Goal: Task Accomplishment & Management: Complete application form

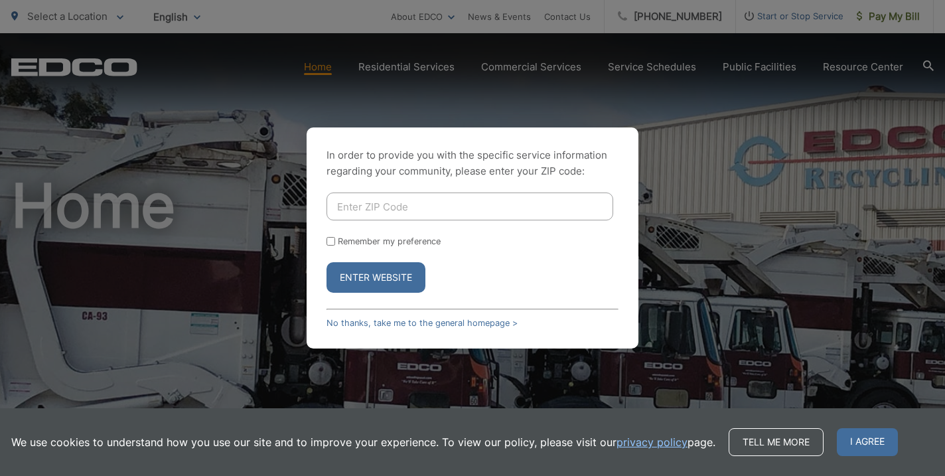
click at [380, 208] on input "Enter ZIP Code" at bounding box center [469, 206] width 287 height 28
type input "92078"
click at [326, 262] on button "Enter Website" at bounding box center [375, 277] width 99 height 31
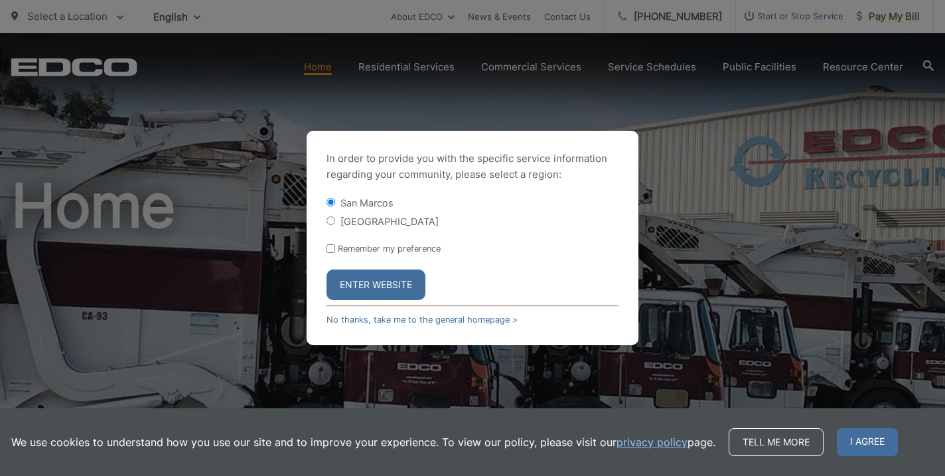
click at [373, 288] on button "Enter Website" at bounding box center [375, 284] width 99 height 31
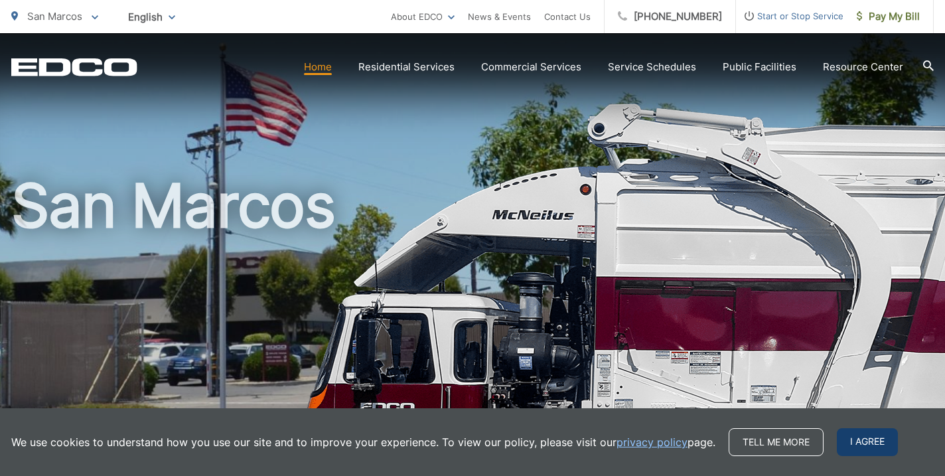
click at [839, 445] on span "I agree" at bounding box center [867, 442] width 61 height 28
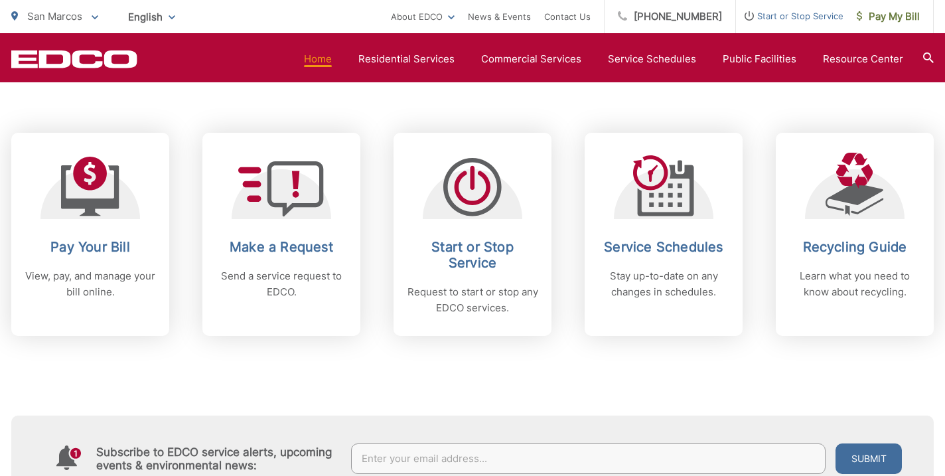
scroll to position [558, 0]
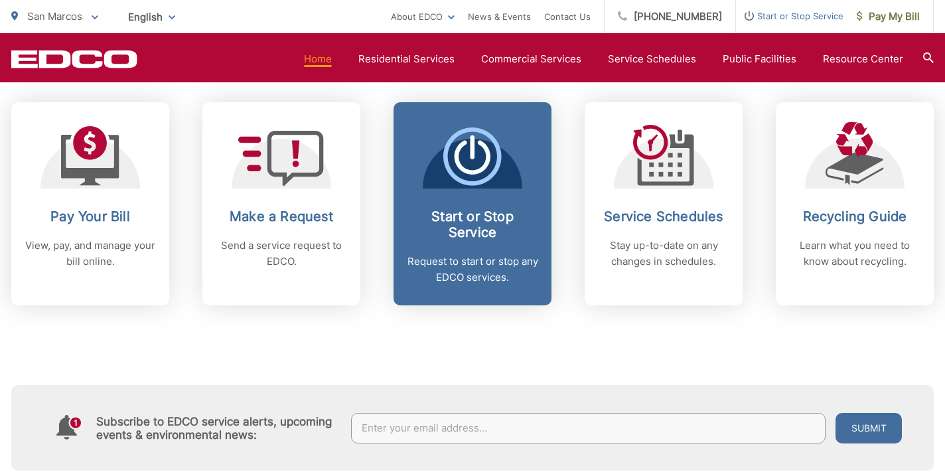
click at [472, 159] on icon at bounding box center [472, 147] width 5 height 24
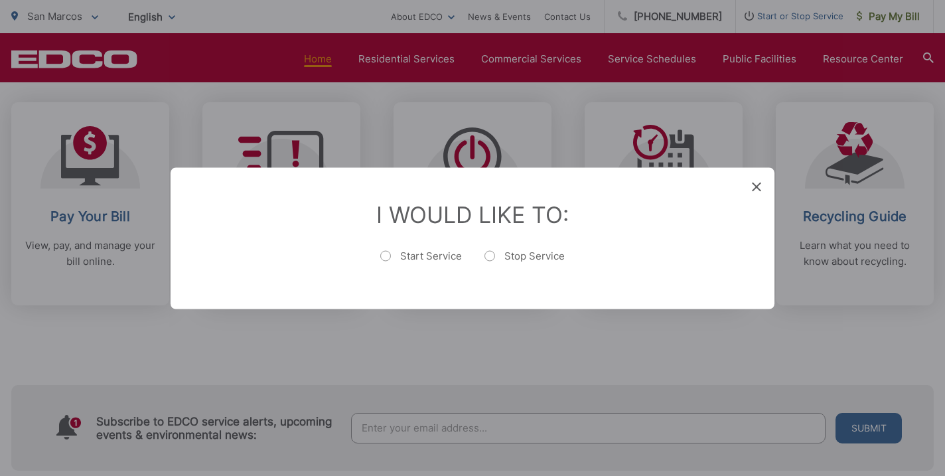
click at [491, 253] on label "Stop Service" at bounding box center [524, 262] width 80 height 27
radio input "true"
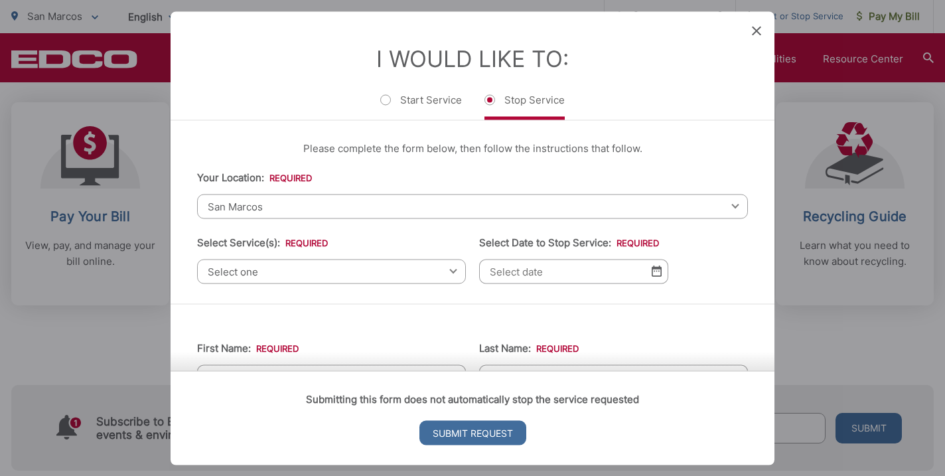
click at [350, 201] on span "San Marcos" at bounding box center [472, 206] width 551 height 25
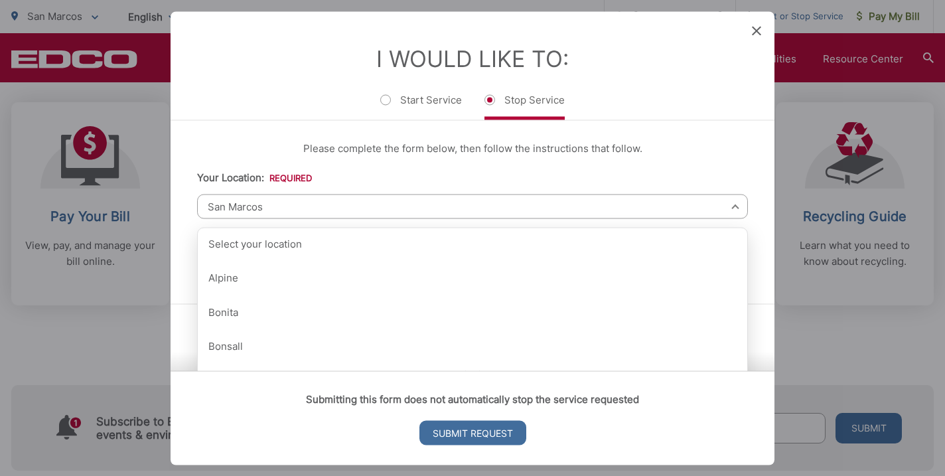
click at [338, 175] on li "Your Location: * Select your location Alpine [GEOGRAPHIC_DATA][PERSON_NAME][GEO…" at bounding box center [472, 193] width 551 height 49
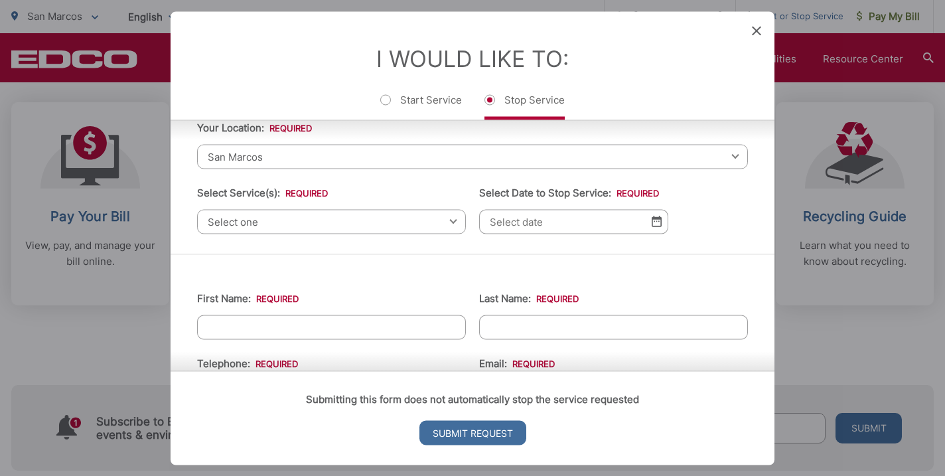
scroll to position [74, 0]
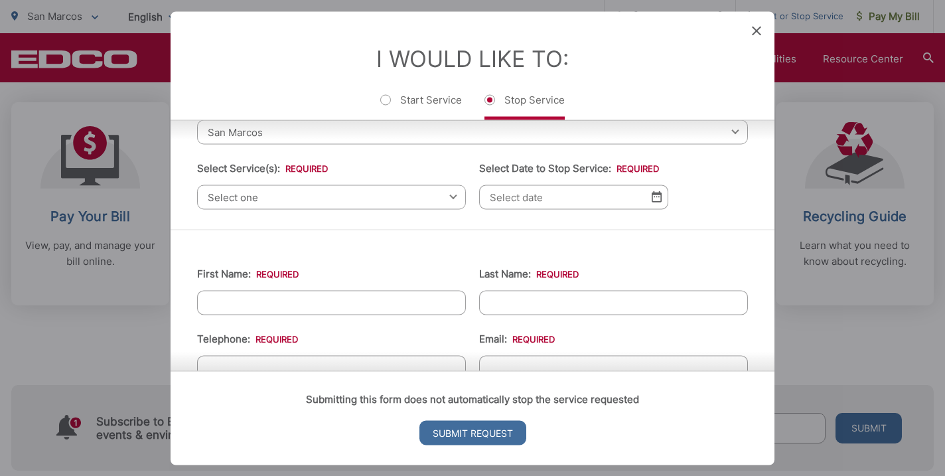
click at [309, 194] on span "Select one" at bounding box center [331, 196] width 269 height 25
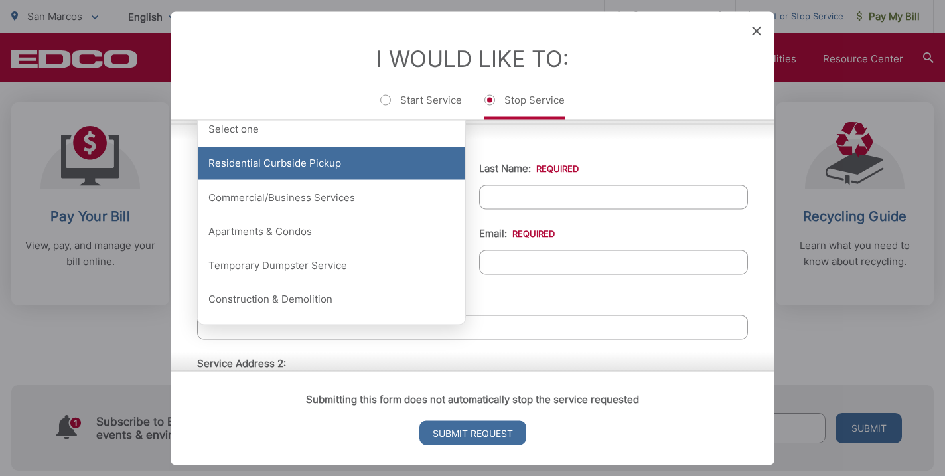
scroll to position [135, 0]
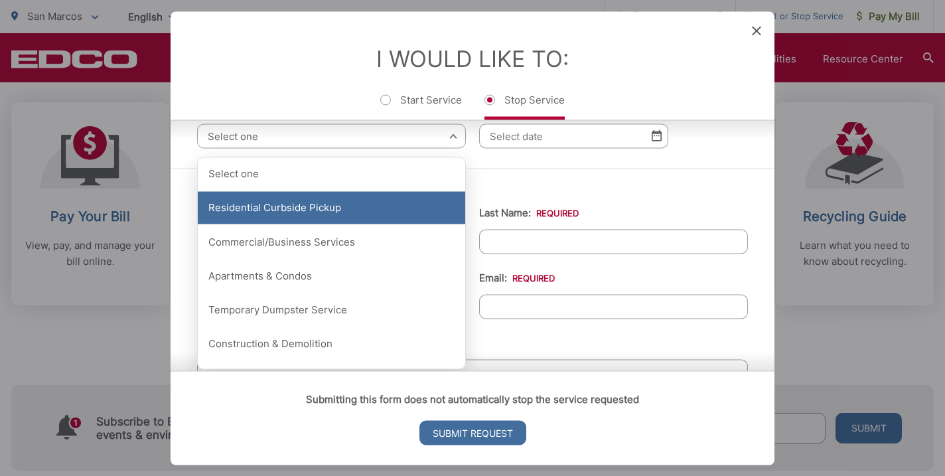
click at [301, 206] on div "Residential Curbside Pickup" at bounding box center [331, 207] width 267 height 33
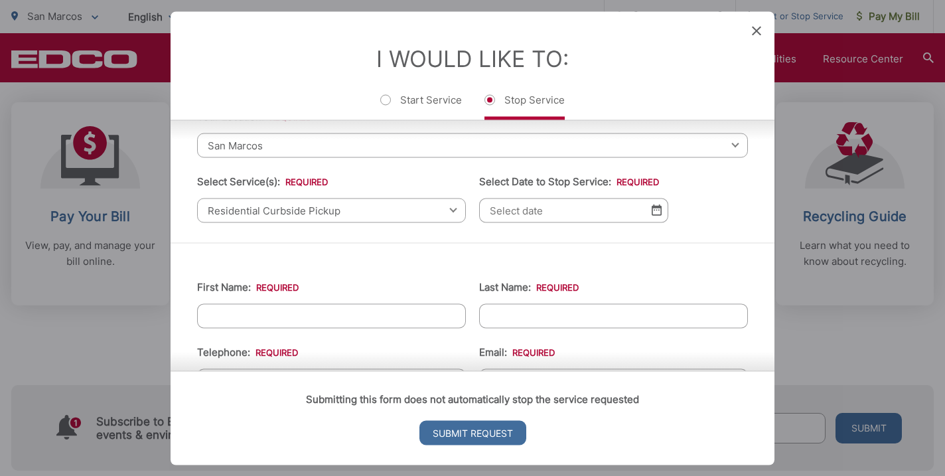
scroll to position [27, 0]
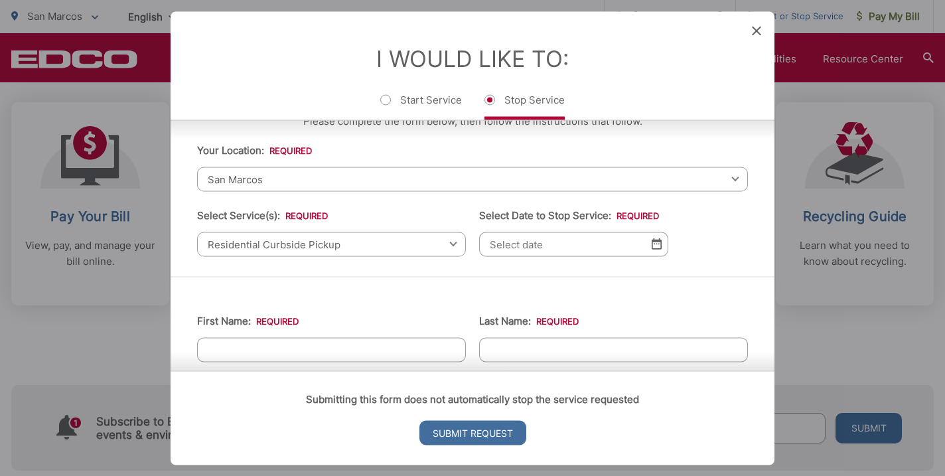
click at [654, 246] on img at bounding box center [657, 243] width 10 height 11
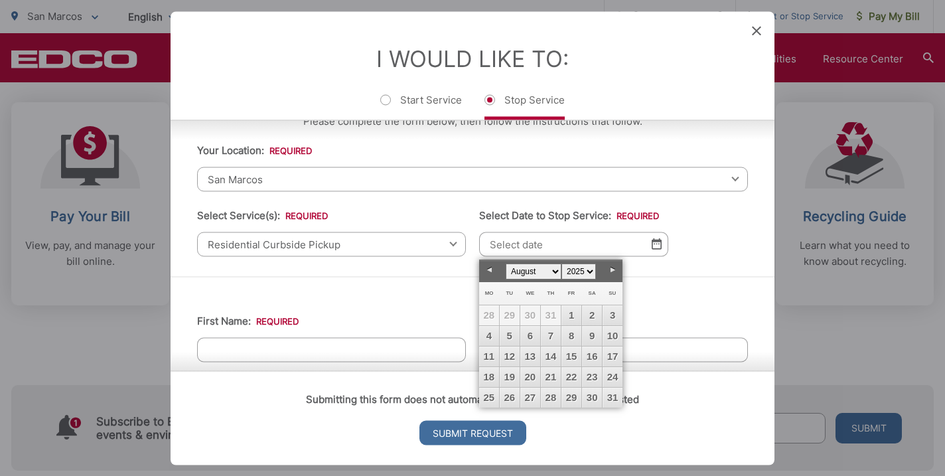
click at [608, 271] on link "Next" at bounding box center [612, 270] width 20 height 20
click at [614, 336] on link "14" at bounding box center [612, 336] width 20 height 20
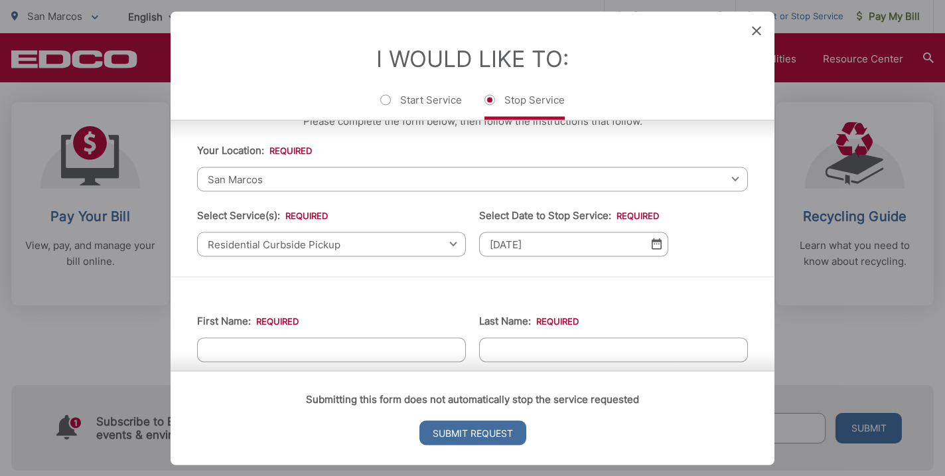
click at [654, 245] on img at bounding box center [657, 243] width 10 height 11
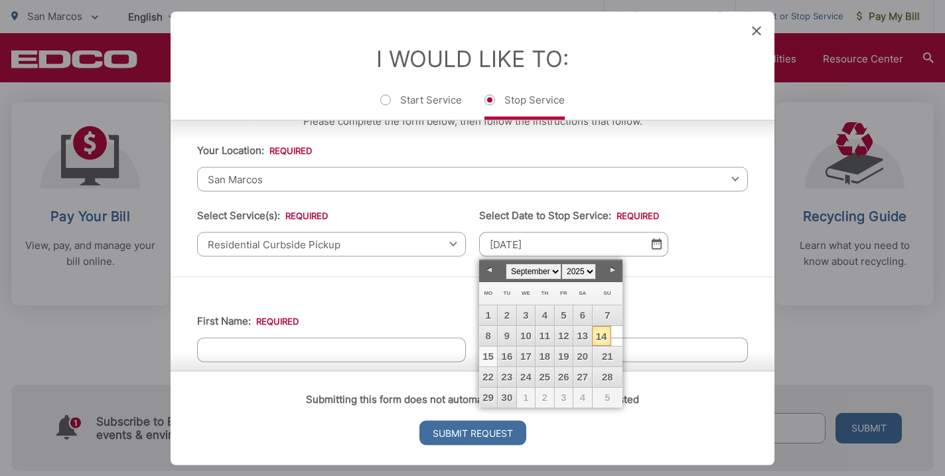
click at [494, 357] on link "15" at bounding box center [488, 356] width 18 height 20
type input "[DATE]"
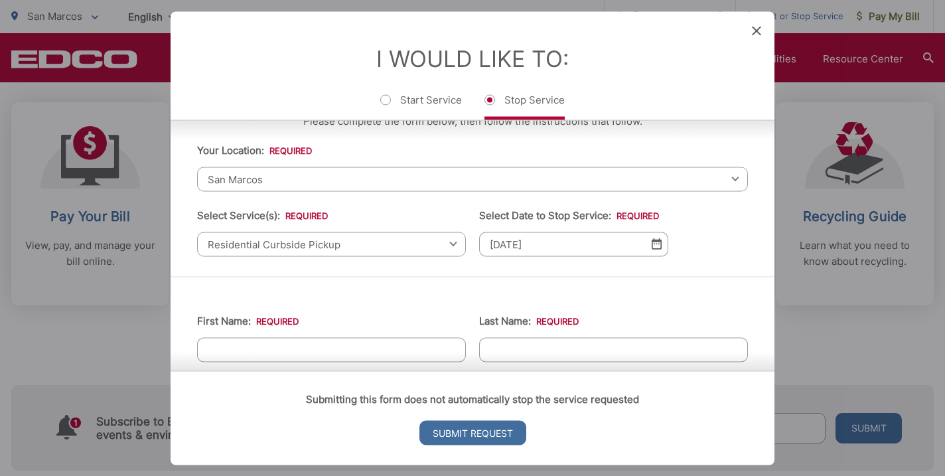
click at [331, 344] on input "First Name: *" at bounding box center [331, 349] width 269 height 25
type input "[PERSON_NAME]"
type input "a"
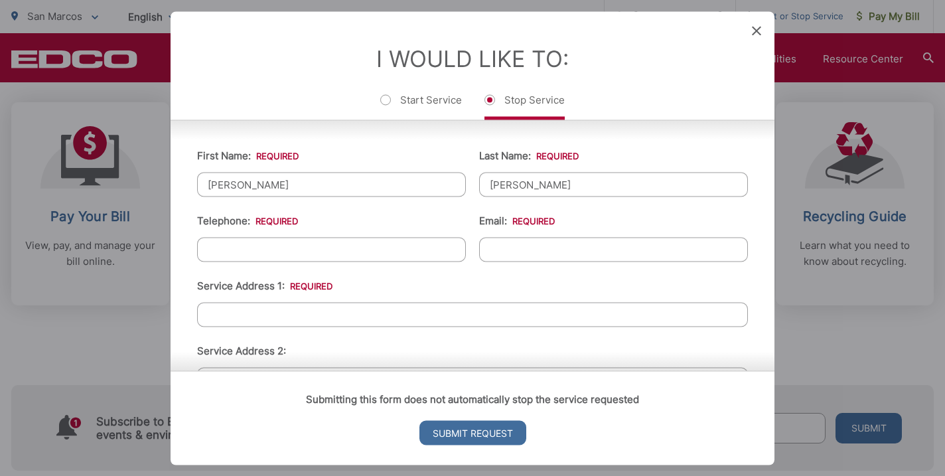
scroll to position [202, 0]
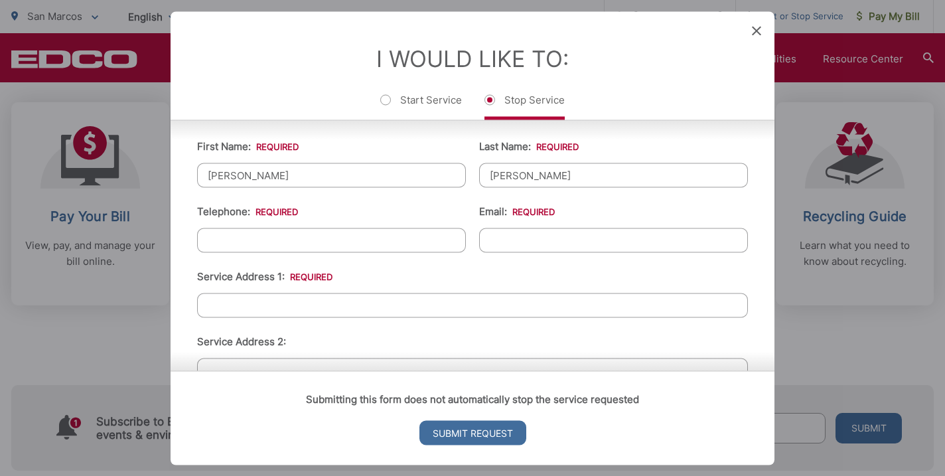
type input "[PERSON_NAME]"
click at [295, 240] on input "(___) ___-____" at bounding box center [331, 240] width 269 height 25
type input "[PHONE_NUMBER]"
type input "[PERSON_NAME][EMAIL_ADDRESS][PERSON_NAME][DOMAIN_NAME]"
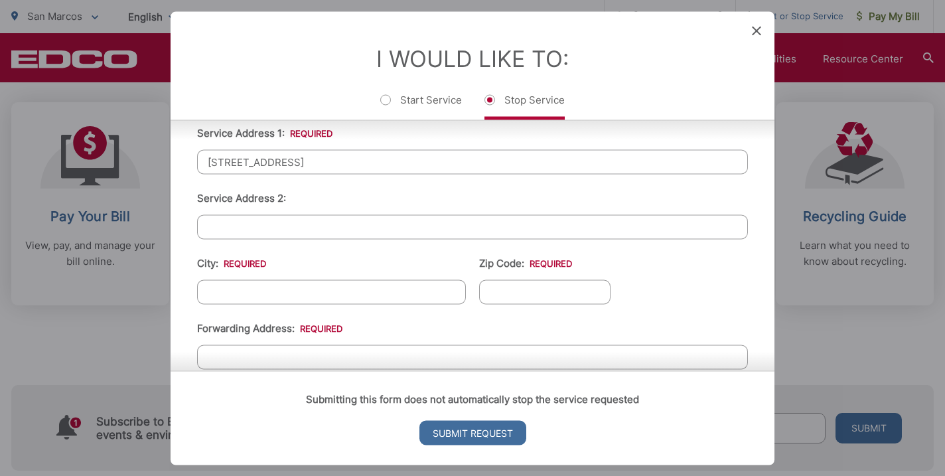
scroll to position [347, 0]
type input "[STREET_ADDRESS]"
click at [236, 289] on input "City: *" at bounding box center [331, 289] width 269 height 25
type input "San Marcos"
click at [488, 289] on input "Zip Code: *" at bounding box center [544, 289] width 131 height 25
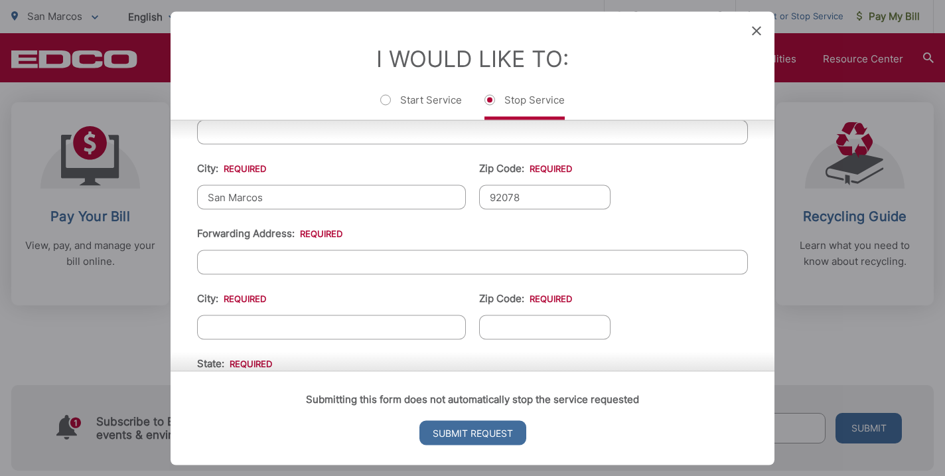
scroll to position [455, 0]
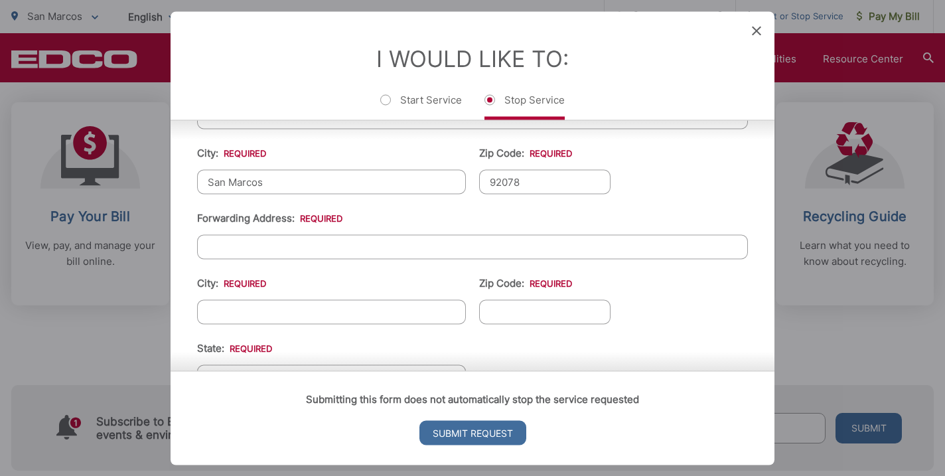
type input "92078"
click at [380, 249] on input "Forwarding Address: *" at bounding box center [472, 246] width 551 height 25
type input "[STREET_ADDRESS]"
type input "Carlsbad"
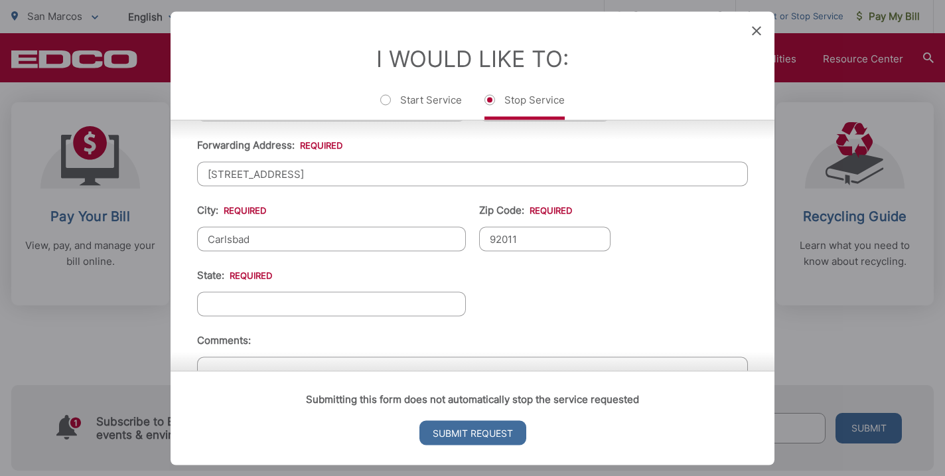
scroll to position [541, 0]
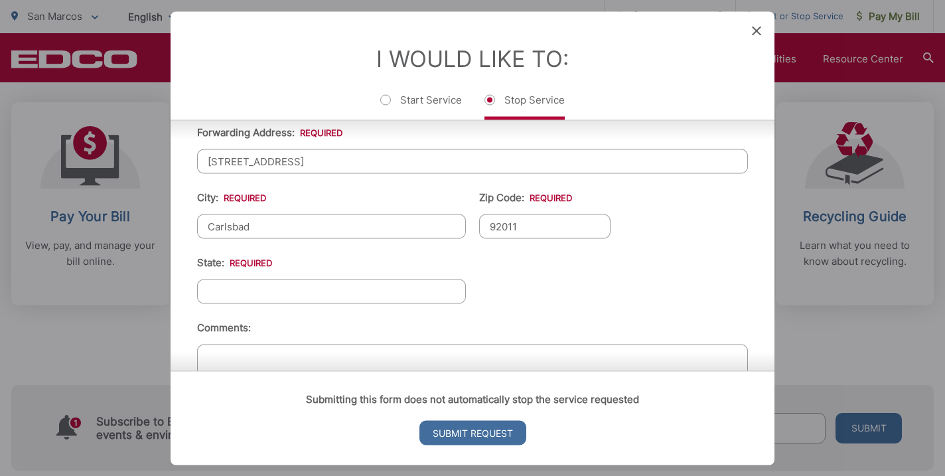
type input "92011"
click at [295, 290] on input "State: *" at bounding box center [331, 291] width 269 height 25
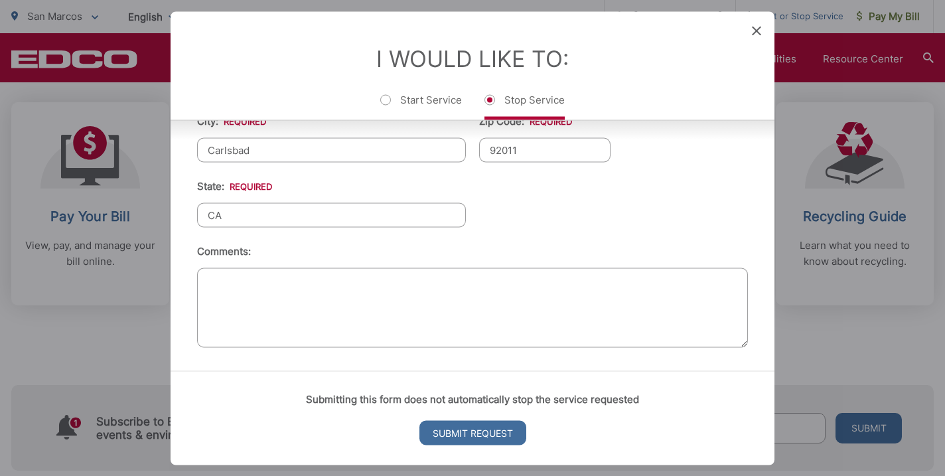
type input "CA"
click at [270, 307] on textarea "Comments:" at bounding box center [472, 307] width 551 height 80
type textarea "Moving to a new house in [GEOGRAPHIC_DATA]."
click at [468, 438] on input "Submit Request" at bounding box center [472, 432] width 107 height 25
